Goal: Information Seeking & Learning: Learn about a topic

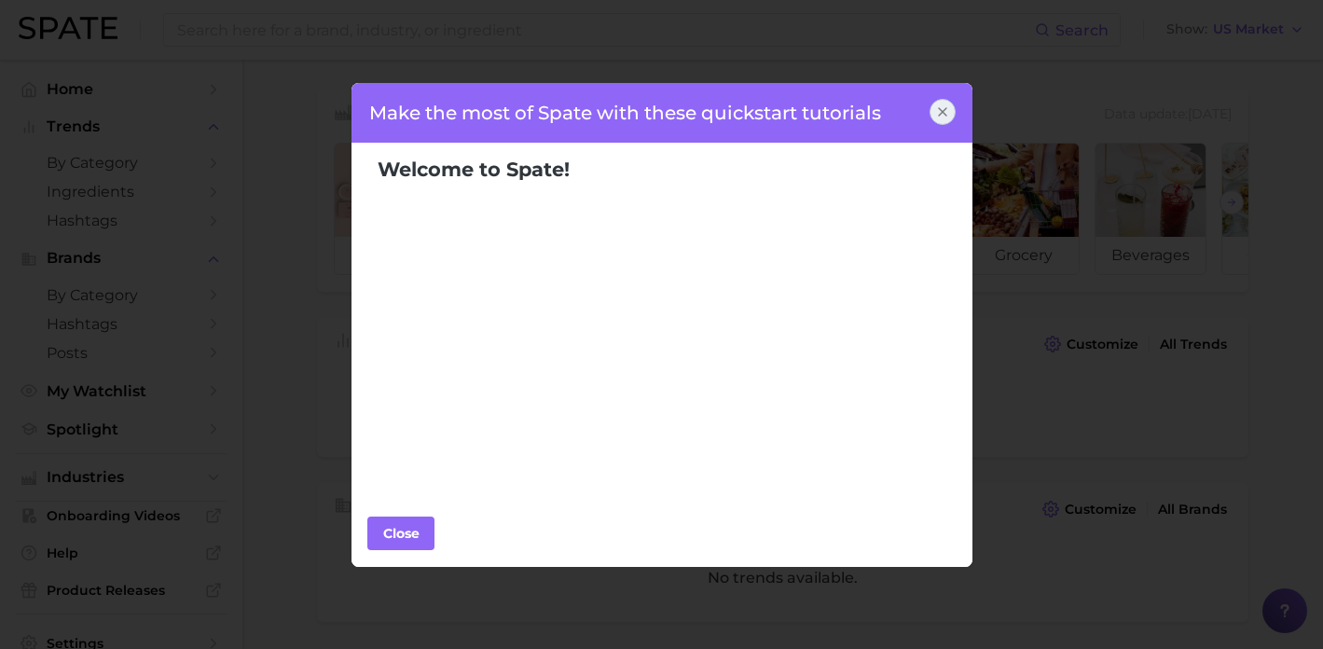
click at [947, 109] on icon at bounding box center [942, 111] width 15 height 15
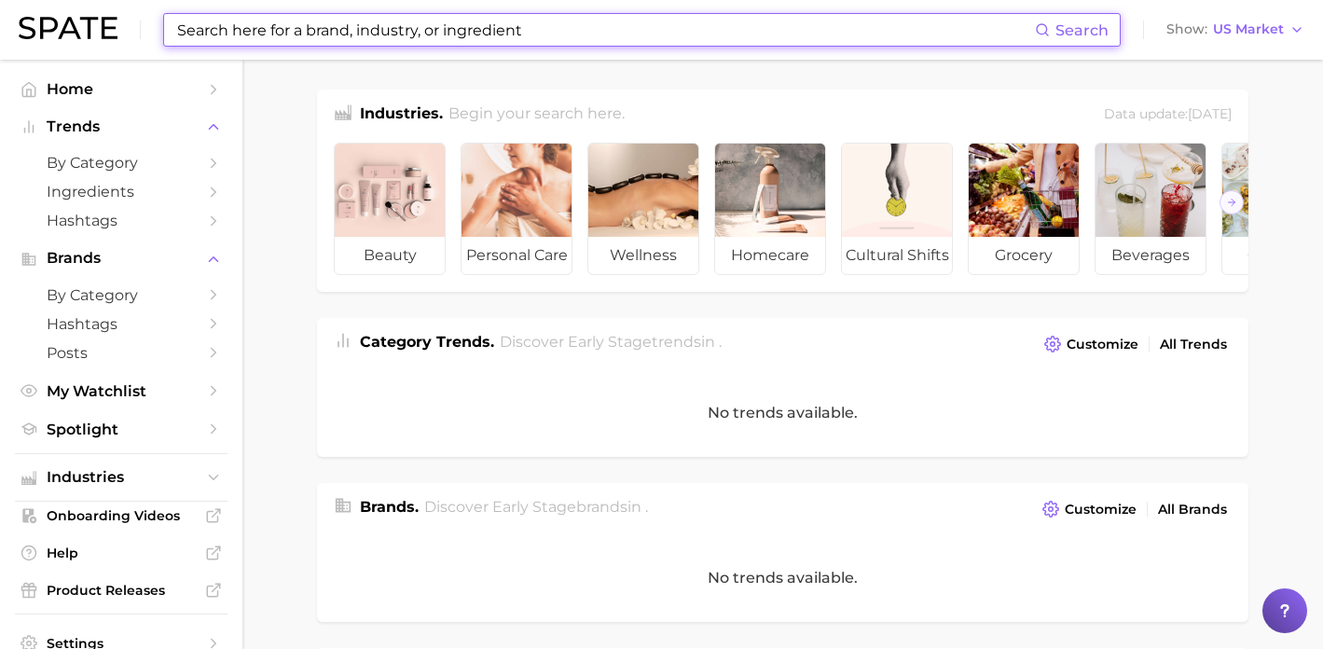
click at [245, 39] on input at bounding box center [605, 30] width 860 height 32
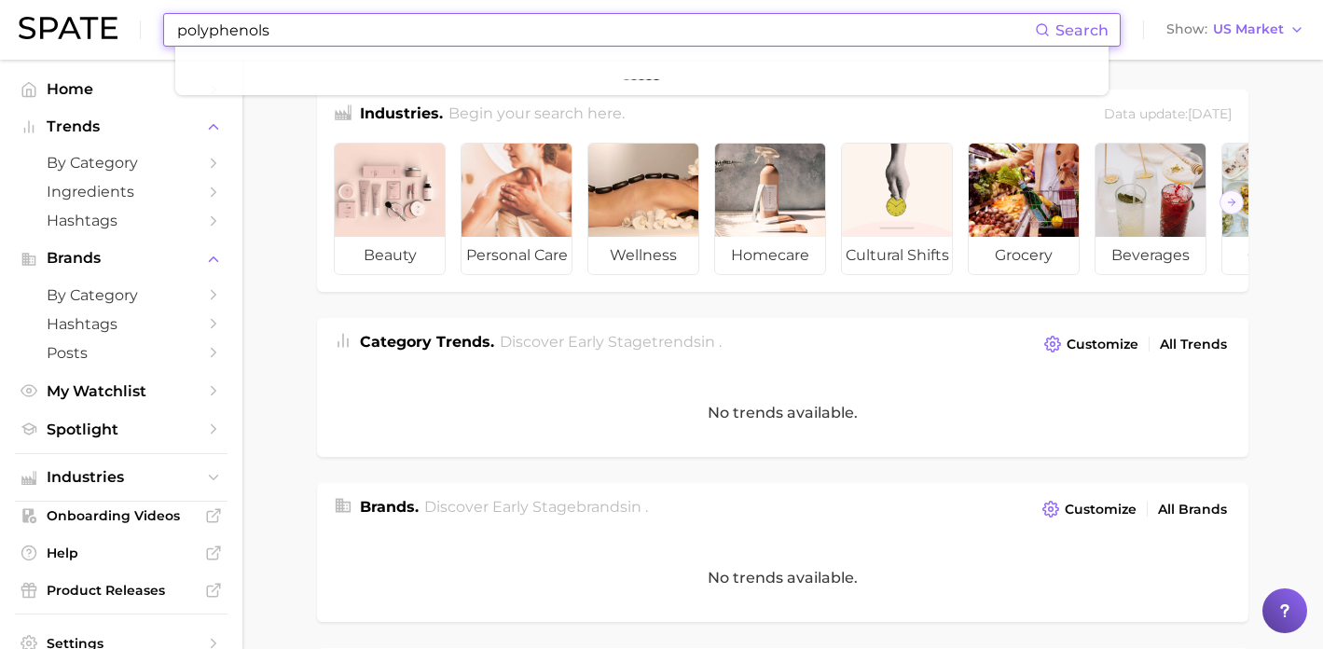
type input "polyphenols"
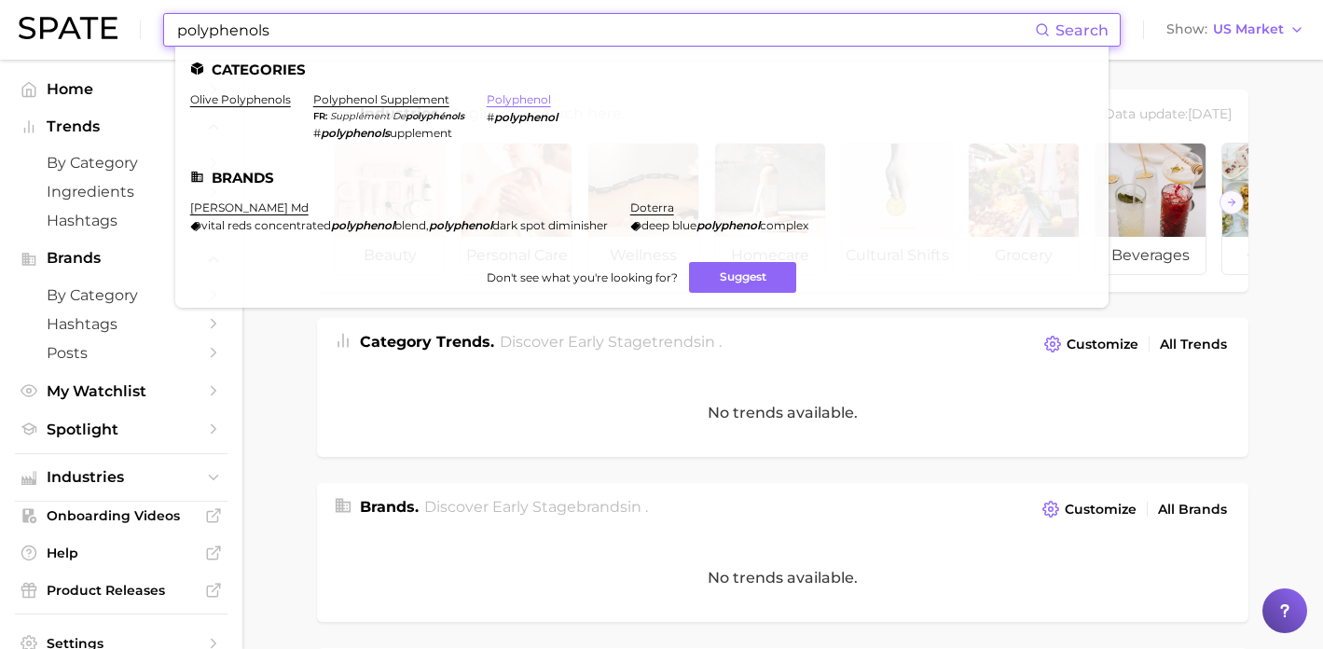
click at [515, 93] on link "polyphenol" at bounding box center [519, 99] width 64 height 14
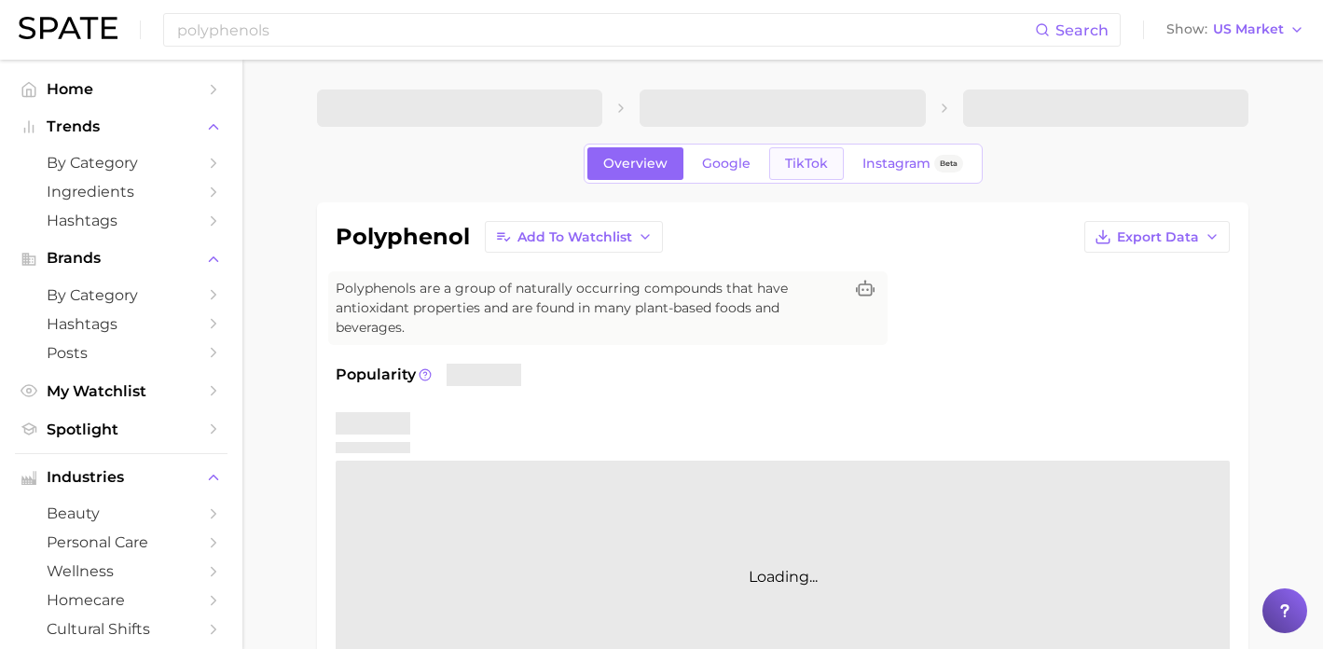
click at [812, 158] on span "TikTok" at bounding box center [806, 164] width 43 height 16
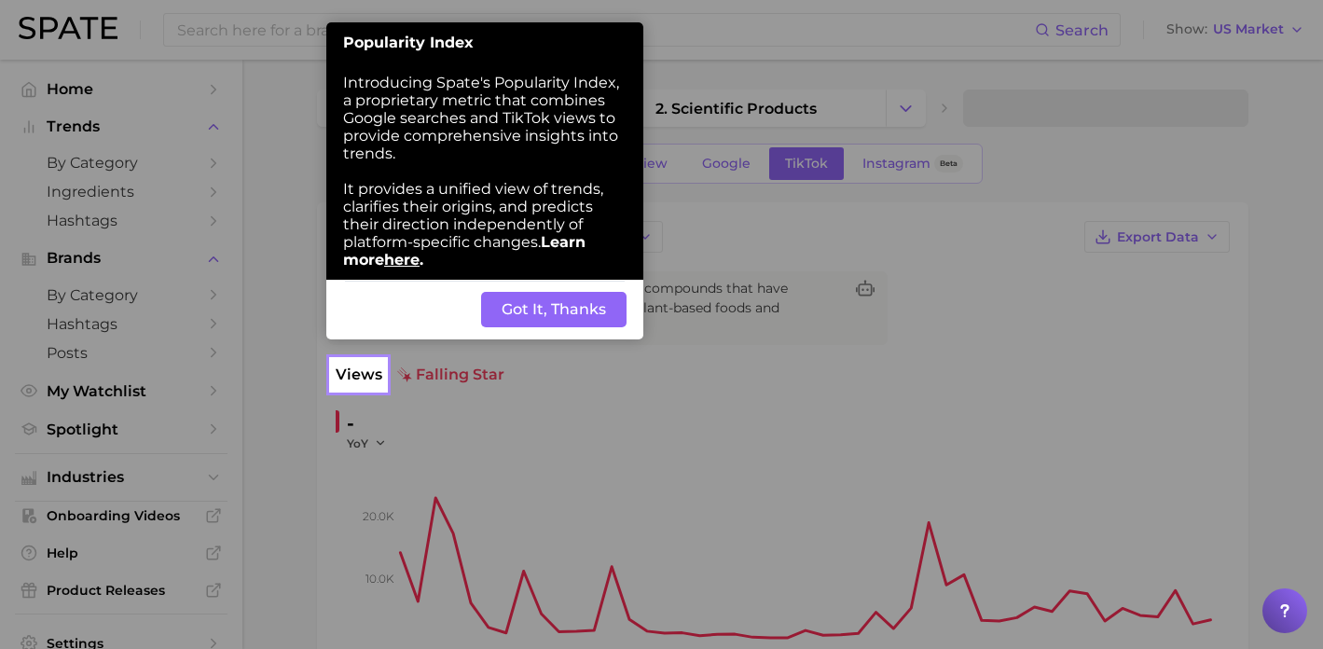
click at [548, 316] on button "Got It, Thanks" at bounding box center [553, 309] width 145 height 35
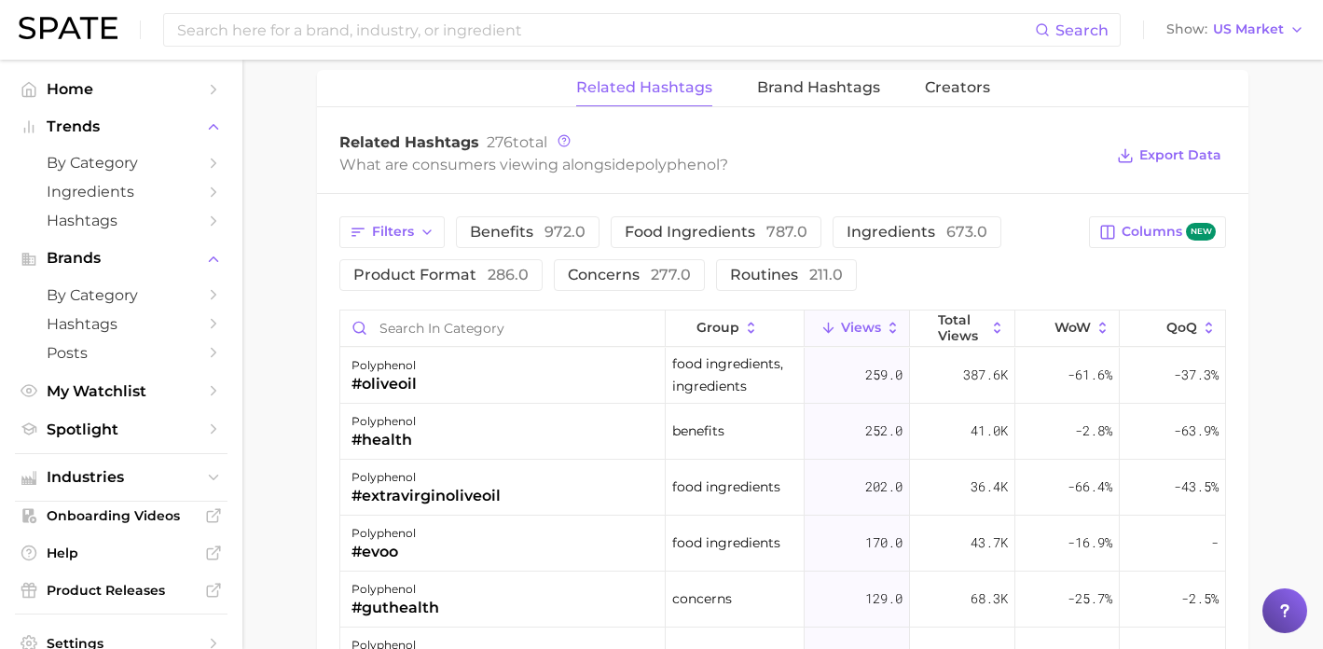
scroll to position [1415, 0]
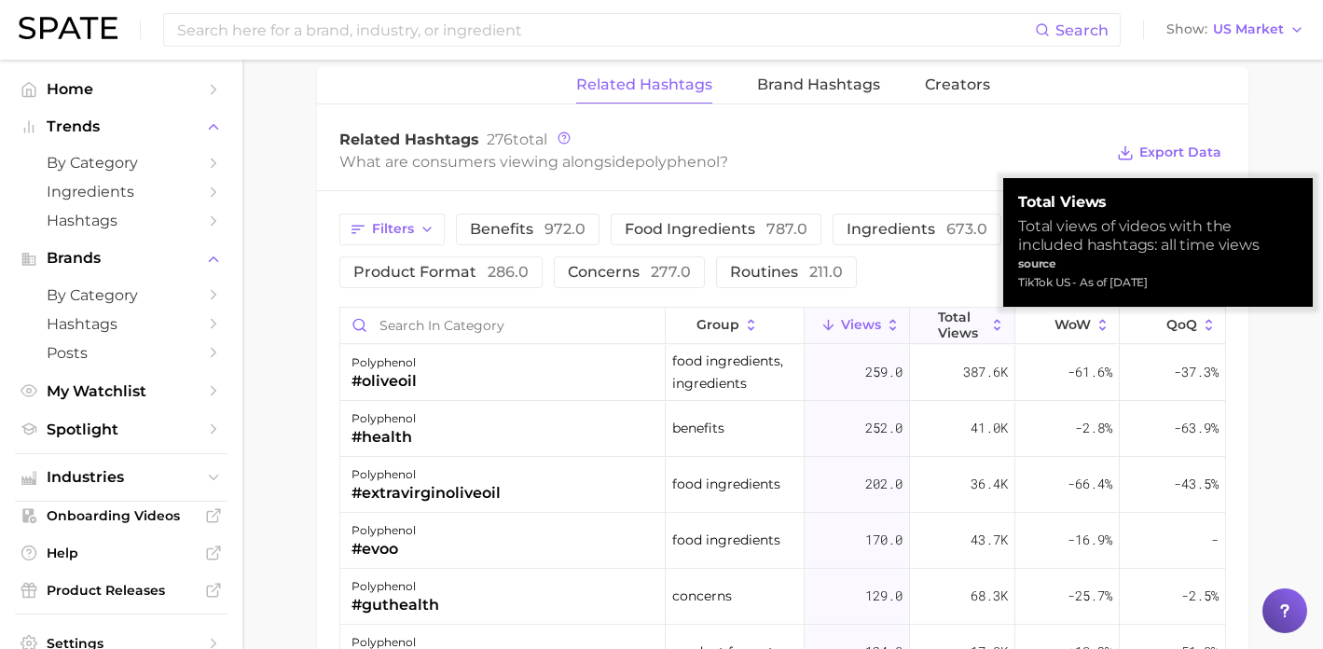
click at [990, 319] on icon at bounding box center [998, 325] width 17 height 17
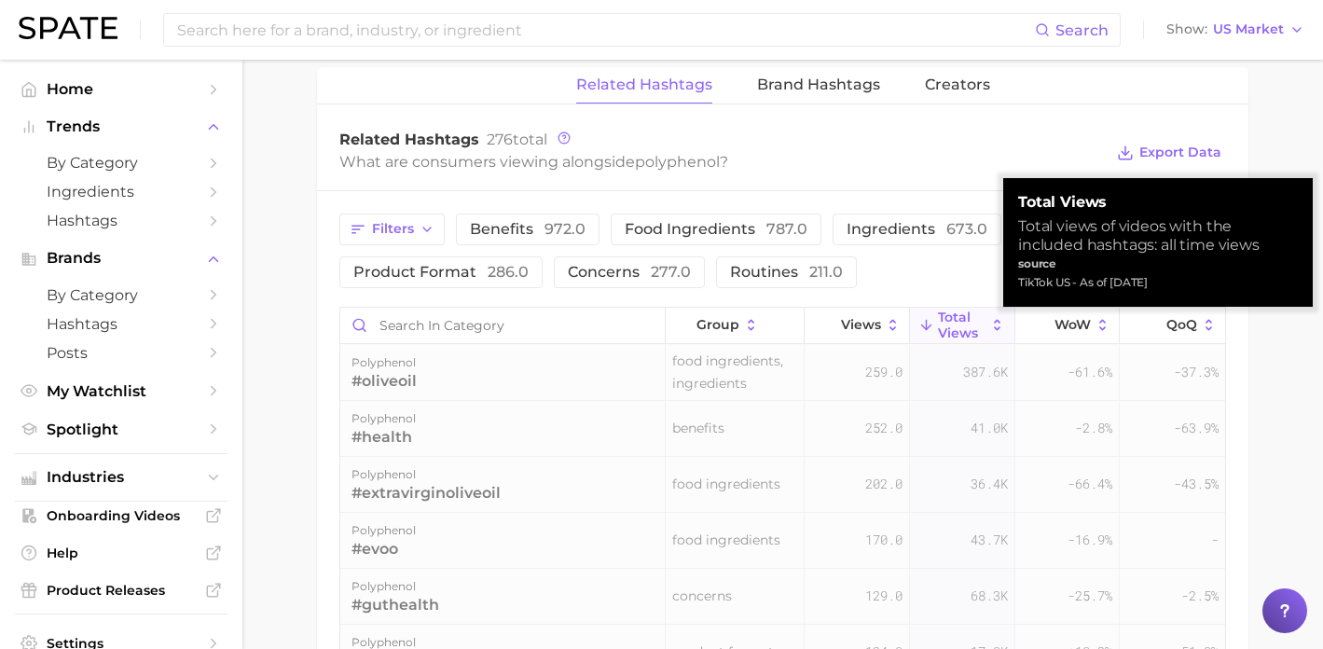
click at [990, 319] on icon at bounding box center [998, 325] width 17 height 17
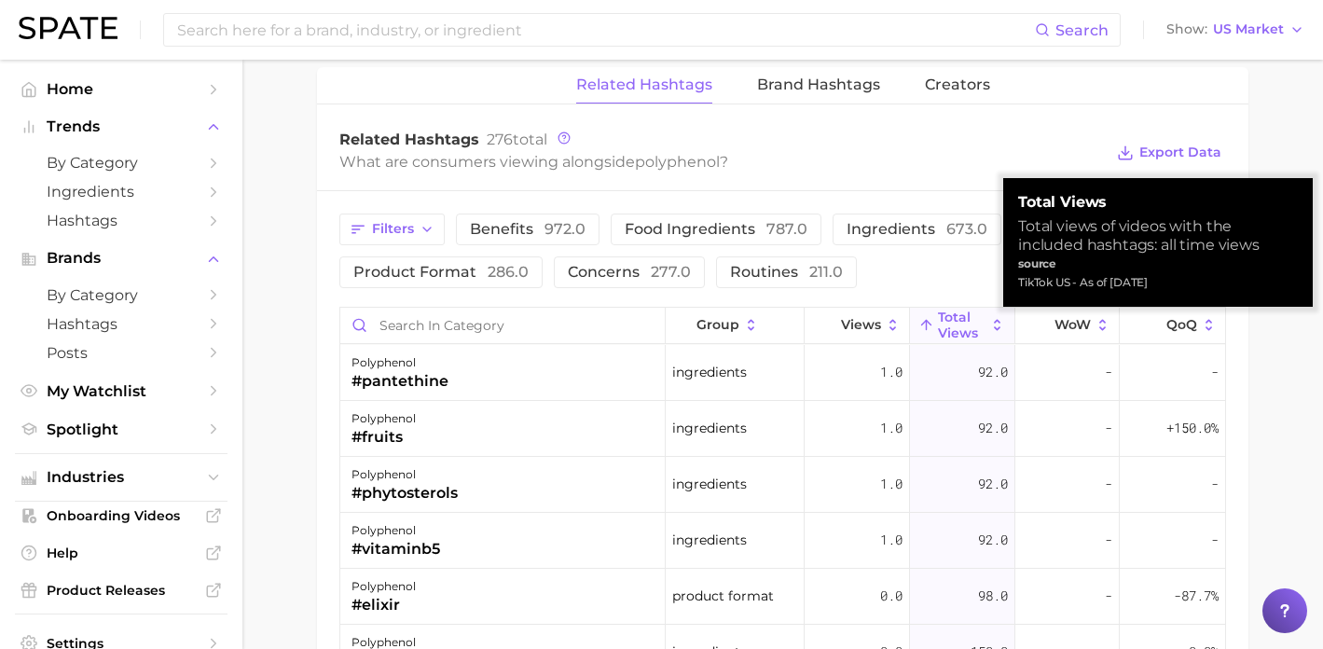
click at [990, 319] on icon at bounding box center [998, 325] width 17 height 17
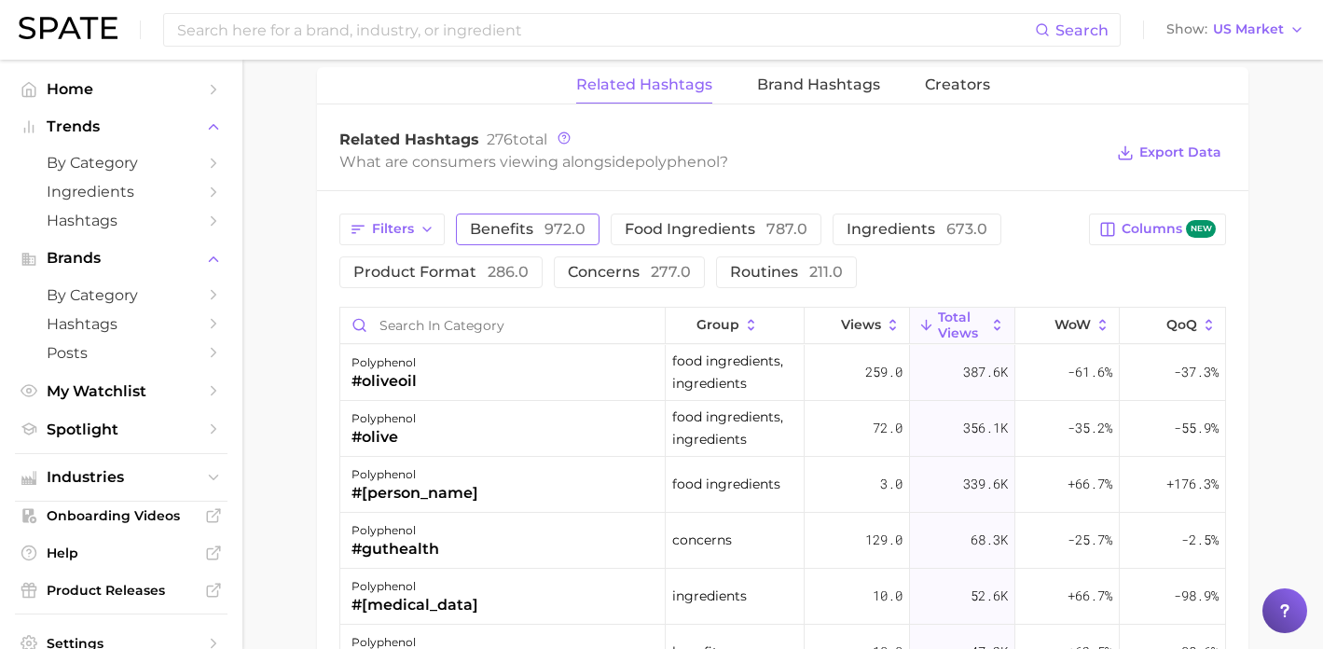
click at [588, 232] on button "benefits 972.0" at bounding box center [528, 230] width 144 height 32
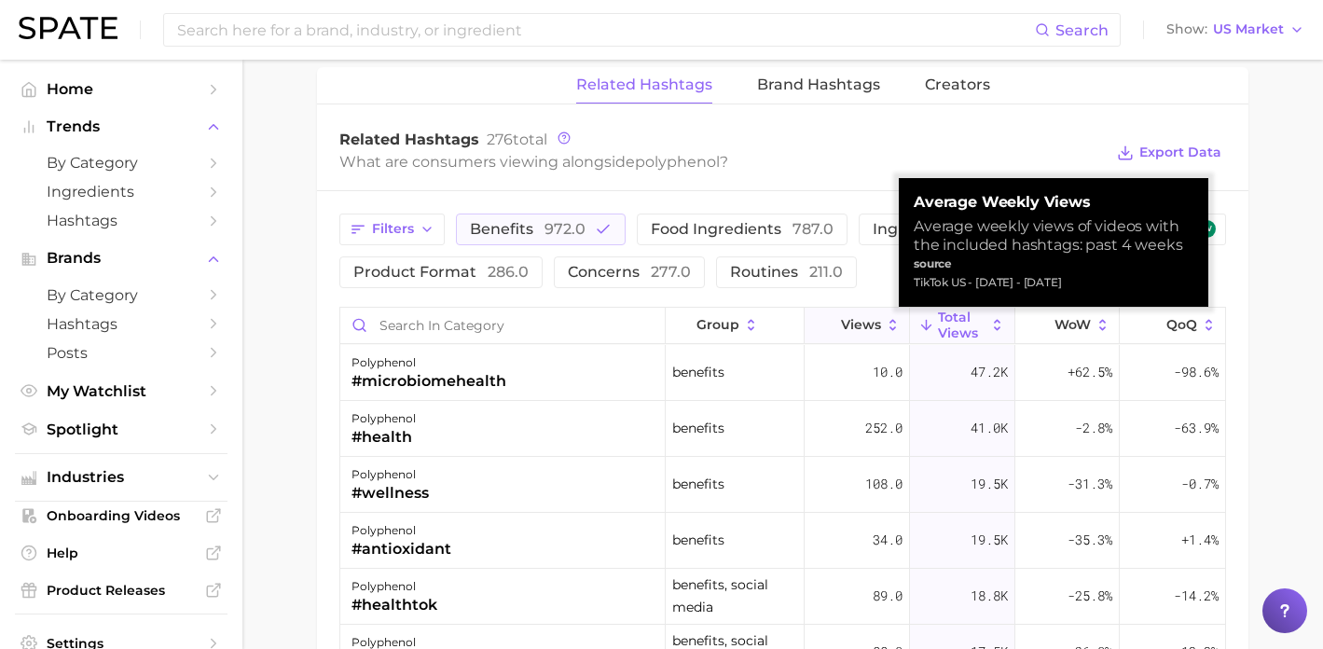
click at [885, 319] on icon at bounding box center [893, 325] width 17 height 17
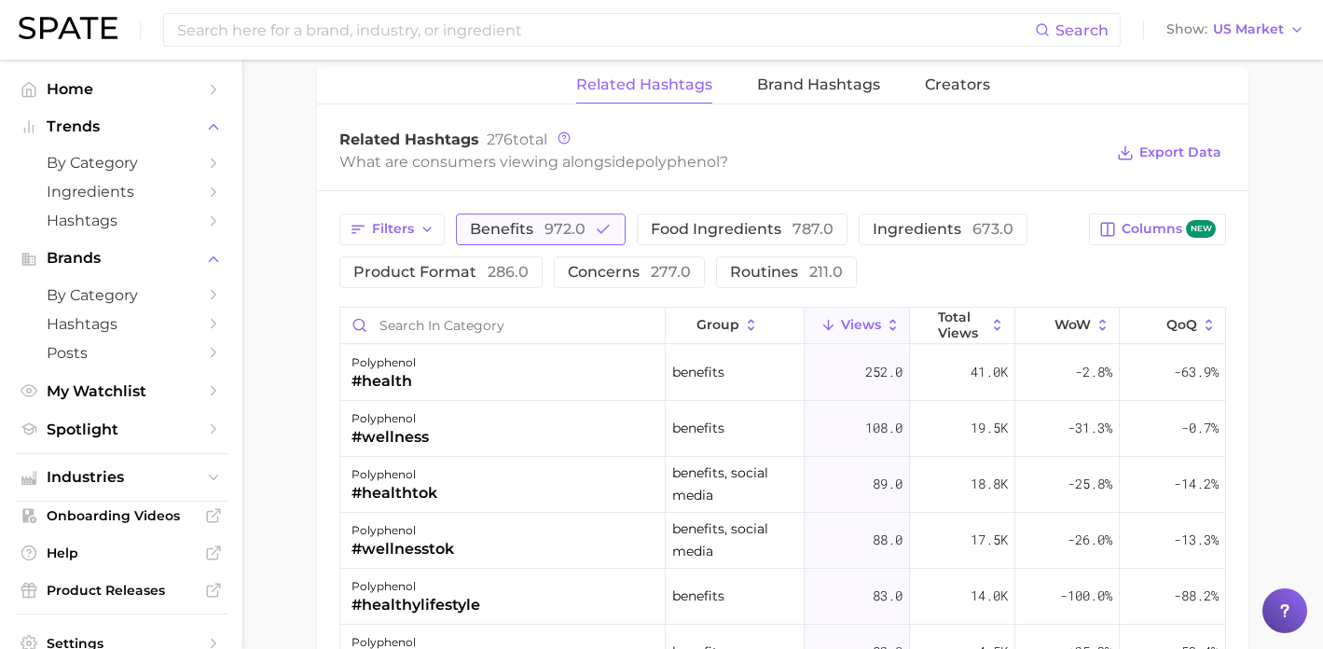
click at [618, 225] on button "benefits 972.0" at bounding box center [541, 230] width 170 height 32
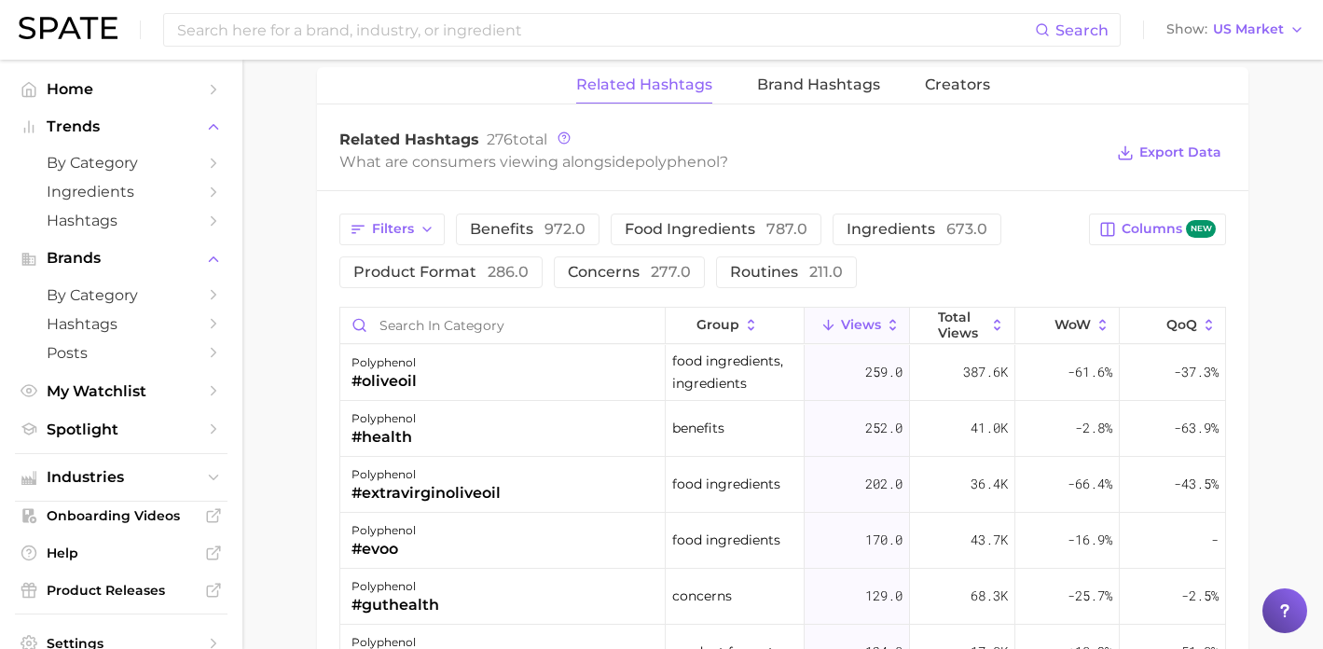
click at [702, 245] on div "Filters benefits 972.0 food ingredients 787.0 ingredients 673.0 product format …" at bounding box center [708, 251] width 739 height 75
click at [695, 233] on span "food ingredients 787.0" at bounding box center [716, 229] width 183 height 15
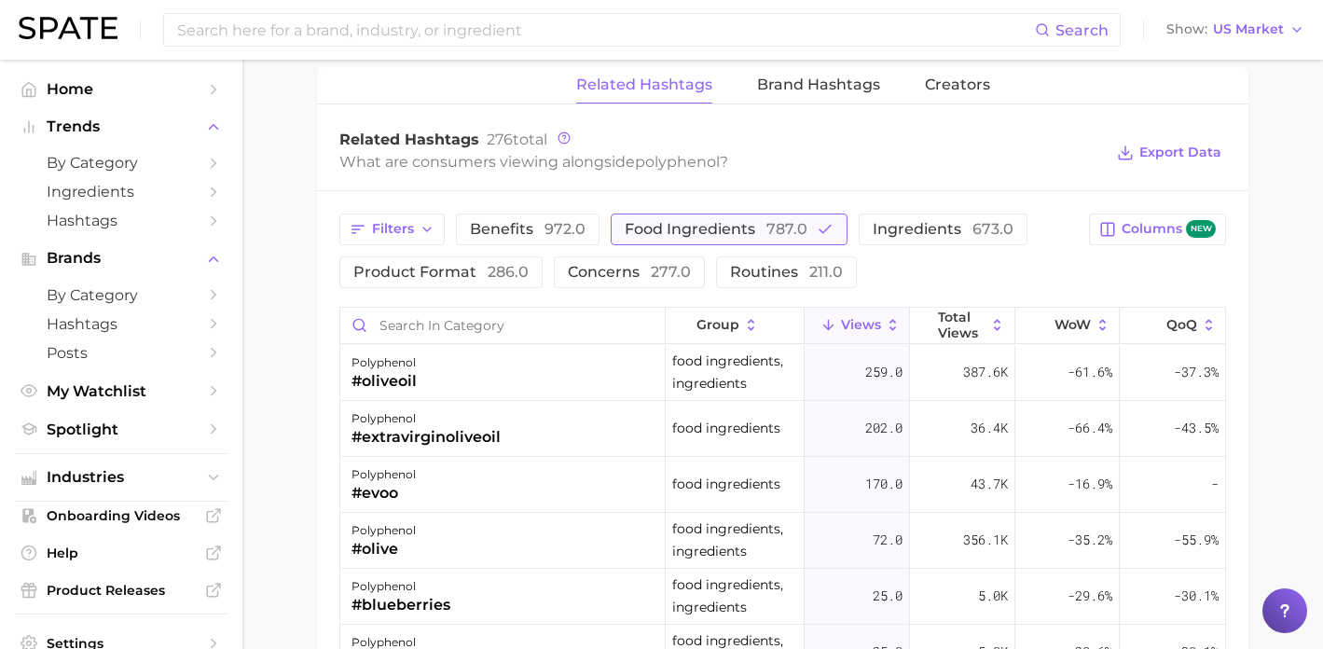
click at [697, 229] on span "food ingredients 787.0" at bounding box center [716, 229] width 183 height 15
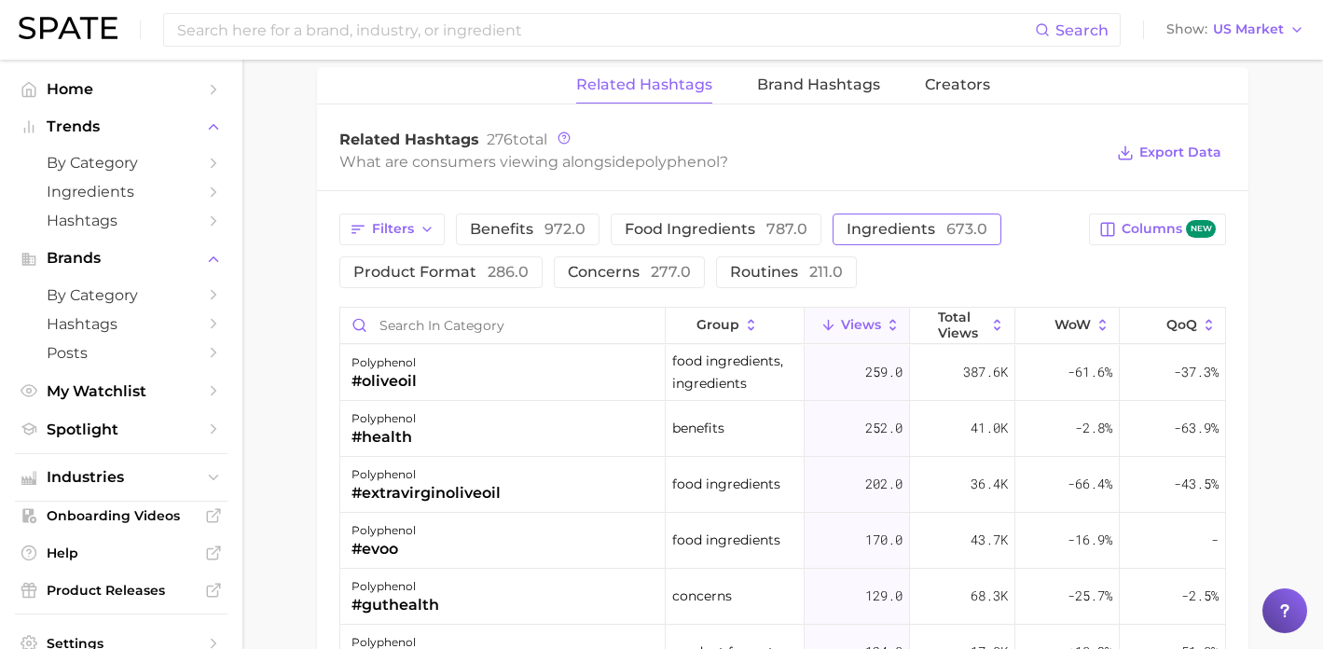
click at [917, 222] on span "ingredients 673.0" at bounding box center [917, 229] width 141 height 15
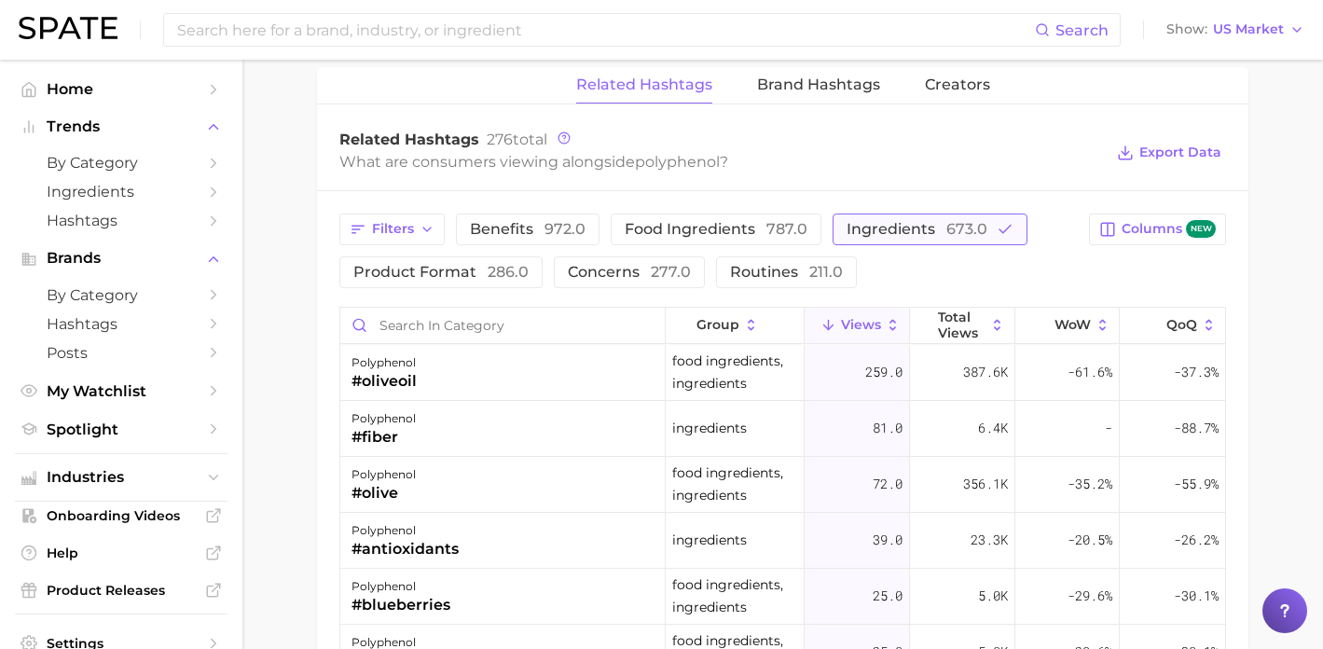
click at [917, 222] on span "ingredients 673.0" at bounding box center [917, 229] width 141 height 15
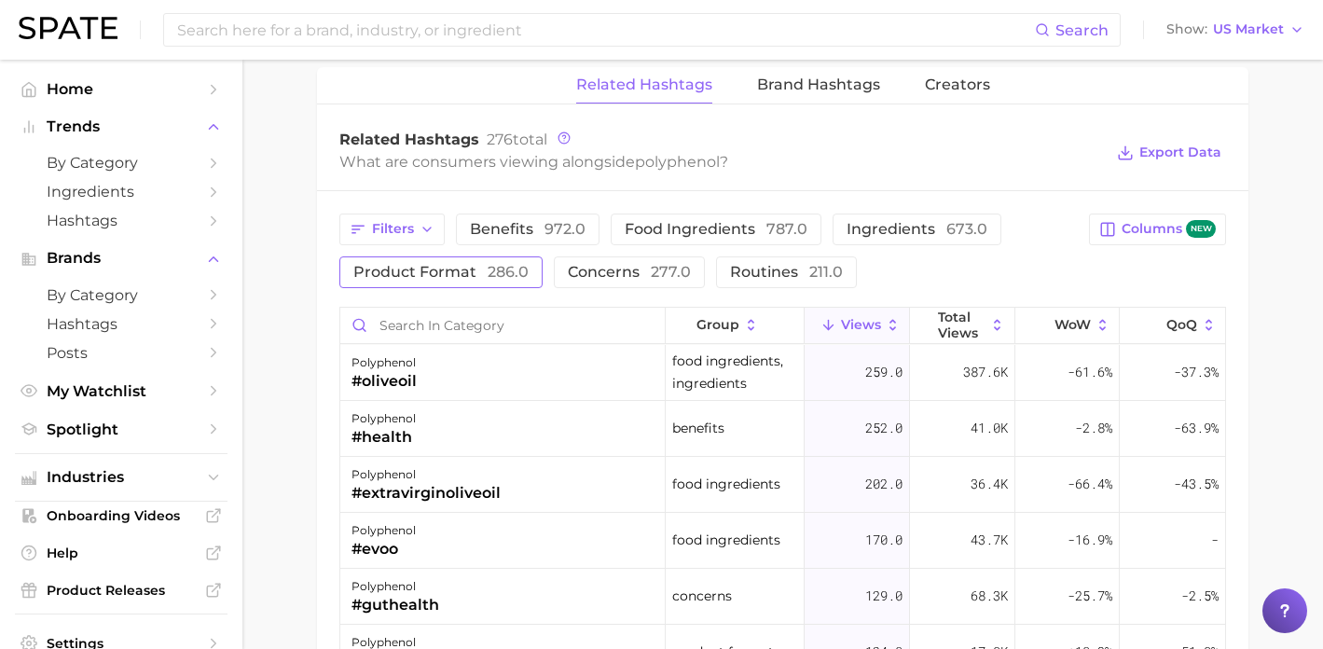
click at [481, 279] on button "product format 286.0" at bounding box center [440, 272] width 203 height 32
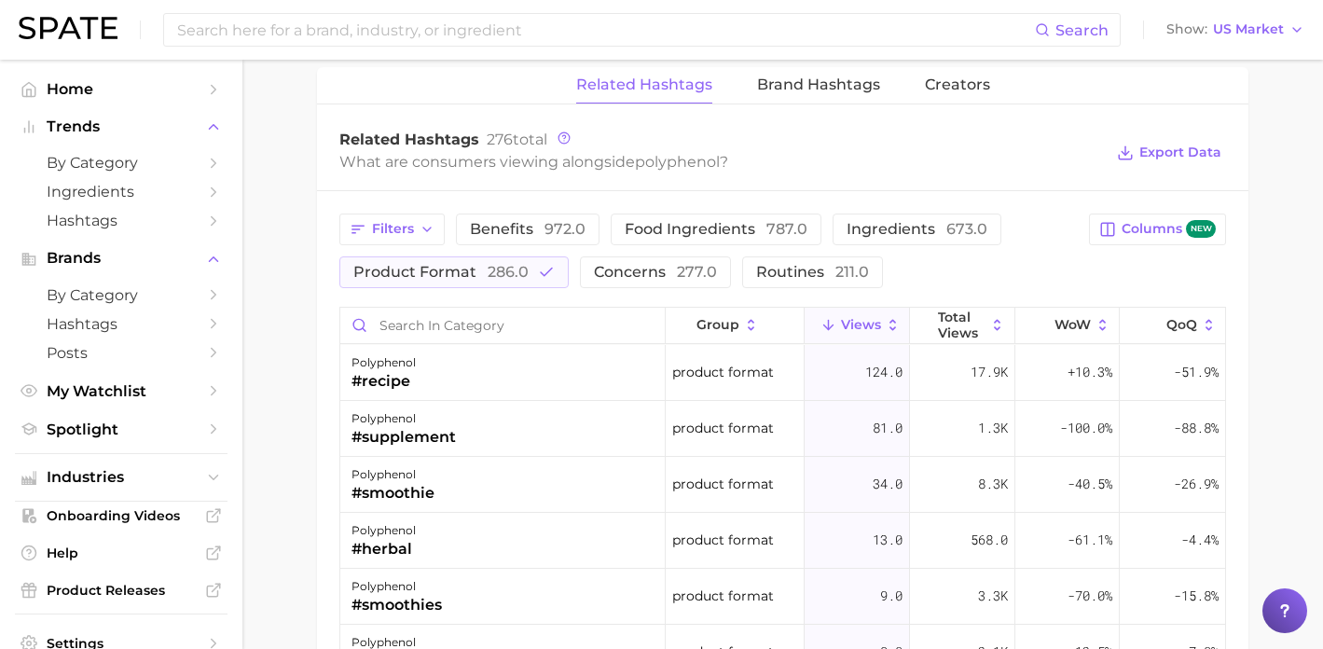
click at [885, 324] on icon at bounding box center [893, 325] width 17 height 17
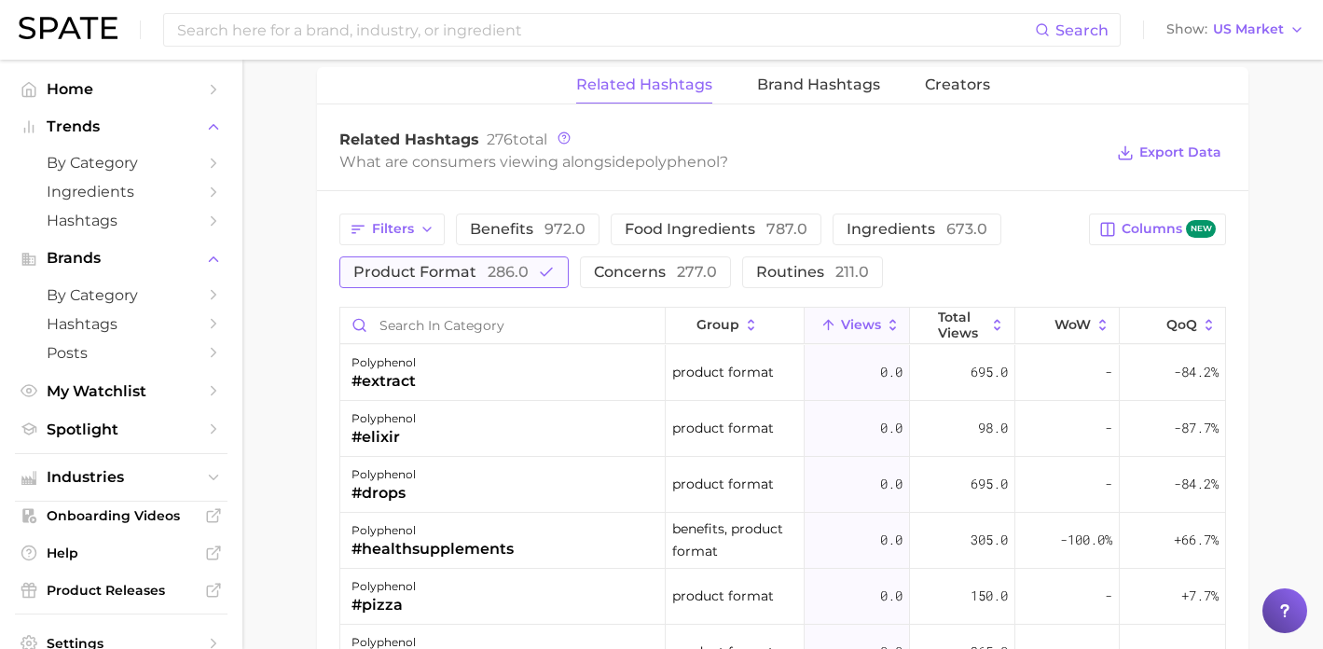
click at [534, 276] on button "product format 286.0" at bounding box center [453, 272] width 229 height 32
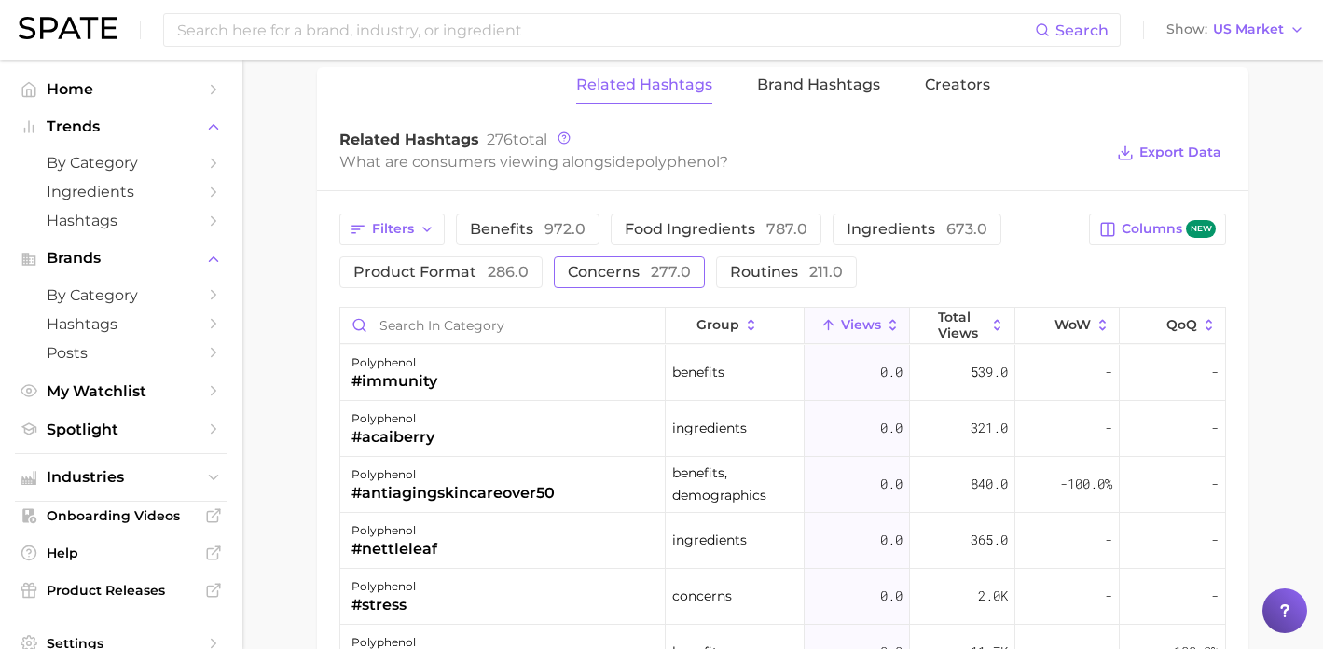
click at [619, 269] on span "concerns 277.0" at bounding box center [629, 272] width 123 height 15
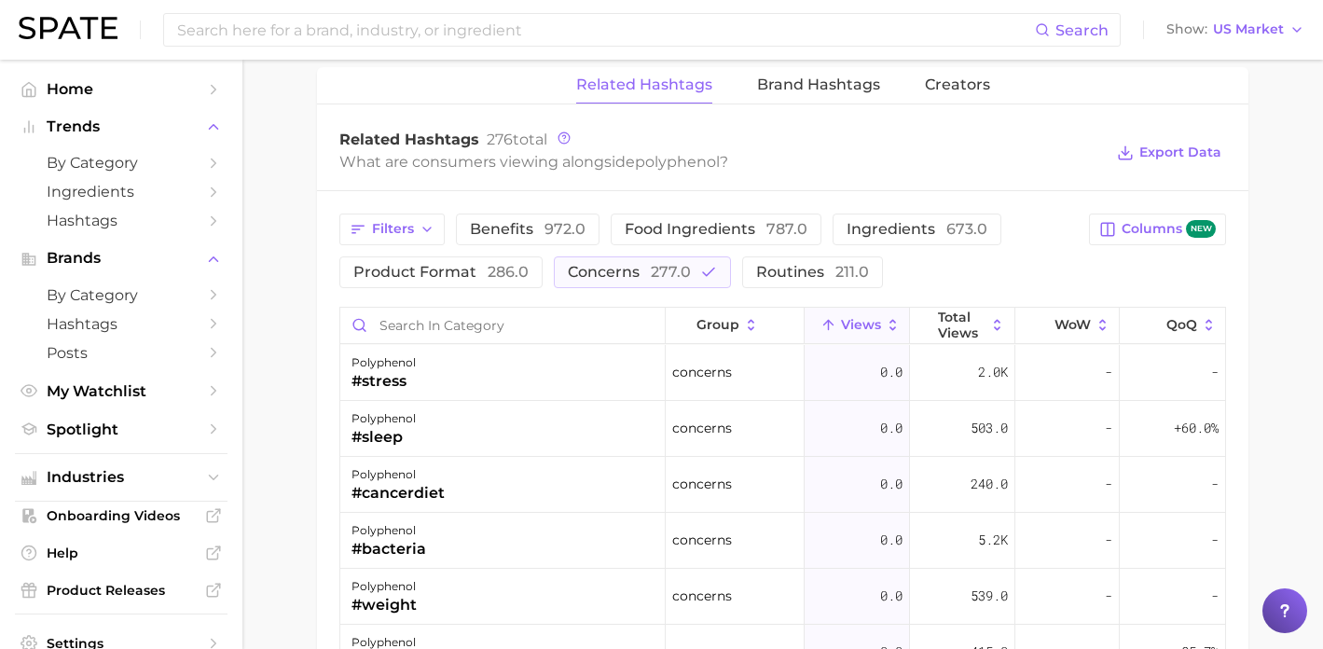
click at [885, 318] on icon at bounding box center [893, 325] width 17 height 17
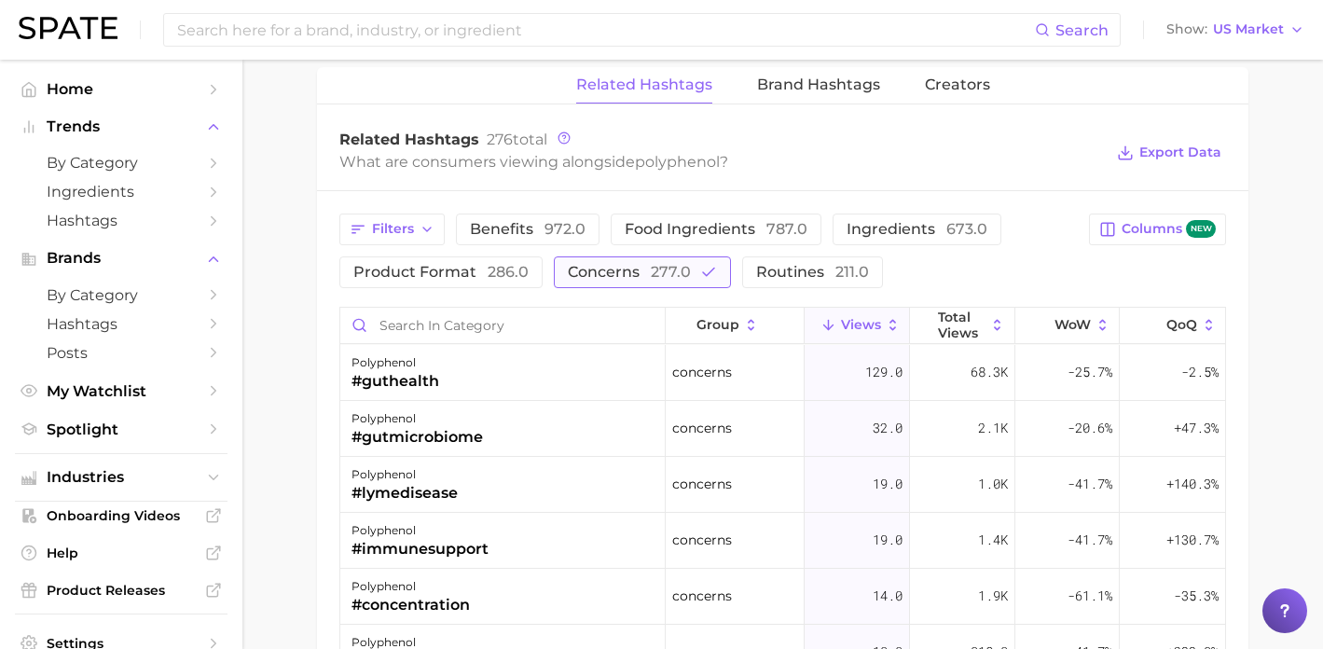
click at [675, 271] on span "277.0" at bounding box center [671, 272] width 40 height 18
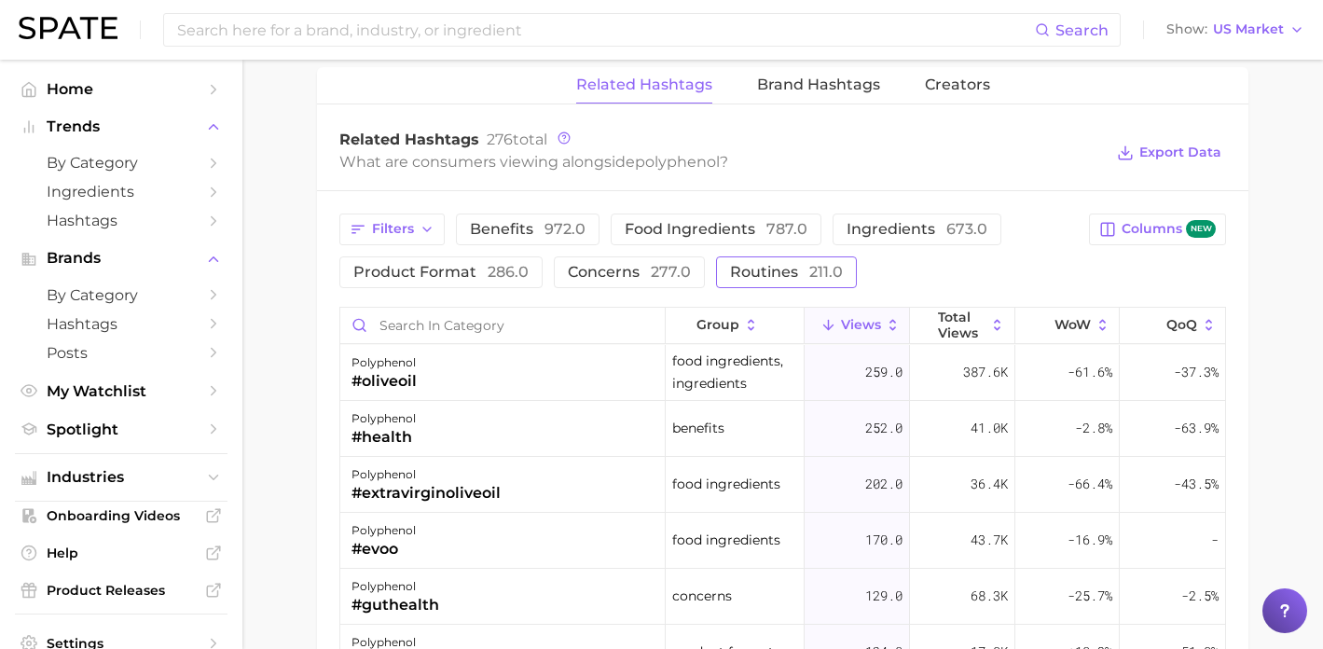
click at [778, 271] on span "routines 211.0" at bounding box center [786, 272] width 113 height 15
